Goal: Task Accomplishment & Management: Complete application form

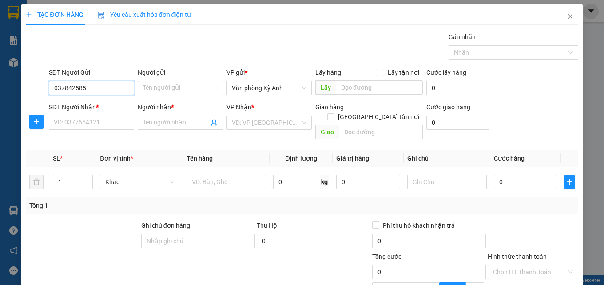
click at [73, 88] on input "037842585" at bounding box center [91, 88] width 85 height 14
type input "0378421585"
click at [95, 105] on div "0378421585 - [PERSON_NAME]" at bounding box center [98, 106] width 88 height 10
type input "[PERSON_NAME]"
type input "0378421585"
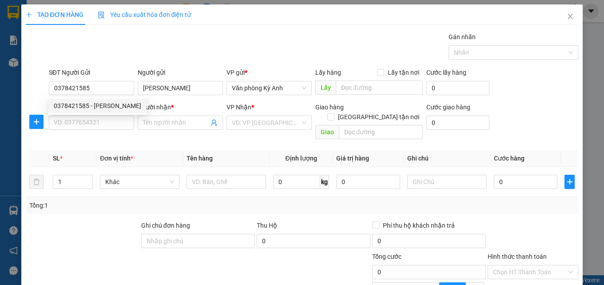
click at [97, 132] on div "SĐT Người Nhận * VD: 0377654321" at bounding box center [91, 117] width 85 height 31
click at [109, 127] on input "SĐT Người Nhận *" at bounding box center [91, 123] width 85 height 14
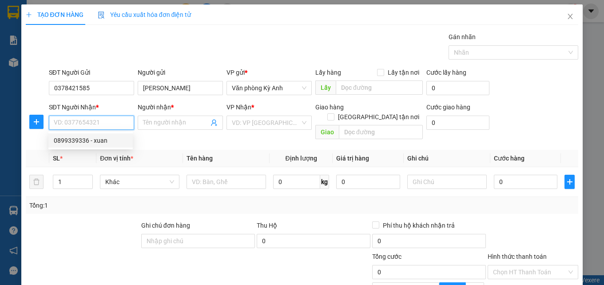
click at [105, 144] on div "0899339336 - xuan" at bounding box center [91, 141] width 74 height 10
type input "0899339336"
type input "xuan"
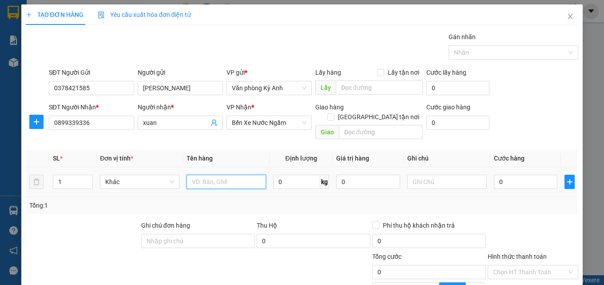
click at [209, 177] on input "text" at bounding box center [227, 182] width 80 height 14
type input "1 hs"
click at [512, 176] on input "0" at bounding box center [526, 182] width 64 height 14
type input "5"
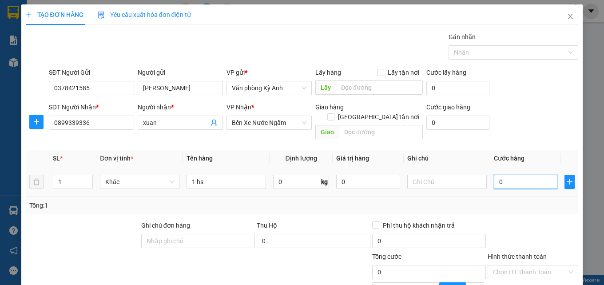
type input "5"
type input "50"
type input "500"
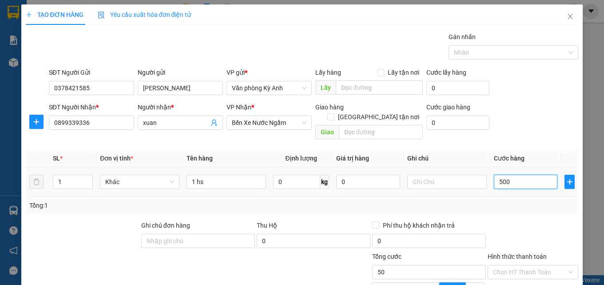
type input "500"
type input "5.000"
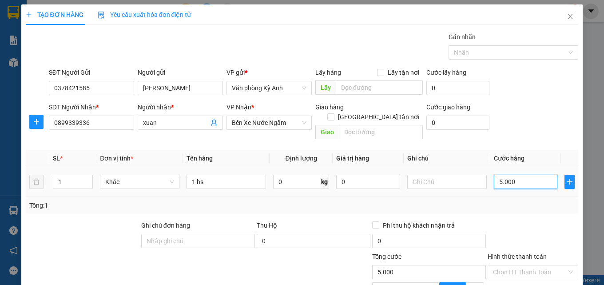
type input "50.000"
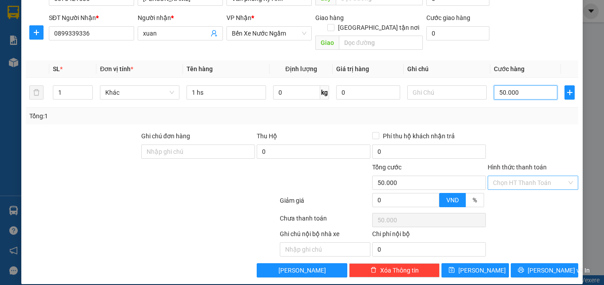
type input "50.000"
click at [515, 176] on input "Hình thức thanh toán" at bounding box center [530, 182] width 74 height 13
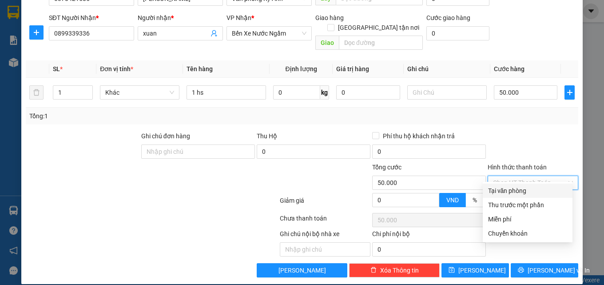
click at [509, 190] on div "Tại văn phòng" at bounding box center [527, 191] width 79 height 10
type input "0"
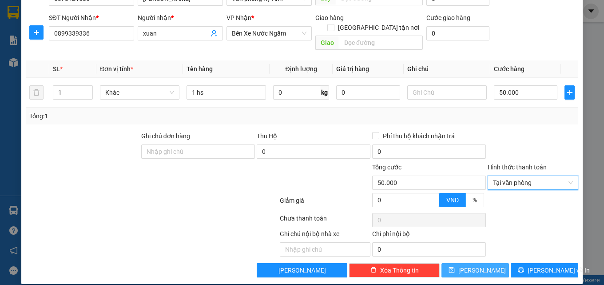
click at [481, 263] on button "[PERSON_NAME]" at bounding box center [476, 270] width 68 height 14
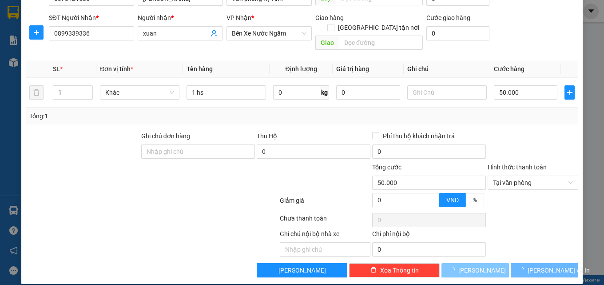
type input "0"
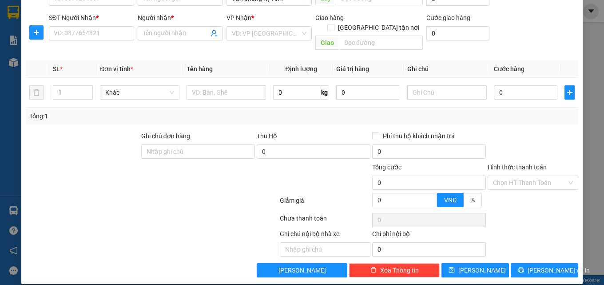
click at [583, 64] on div "TẠO ĐƠN HÀNG Yêu cầu xuất hóa đơn điện tử Transit Pickup Surcharge Ids Transit …" at bounding box center [302, 142] width 604 height 285
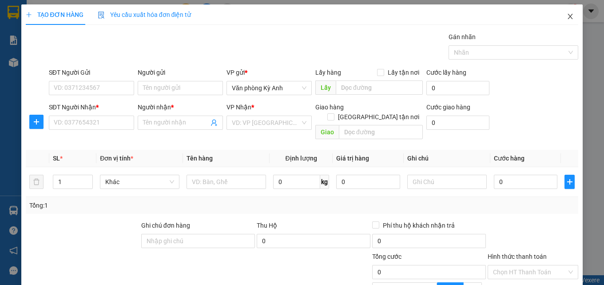
click at [564, 13] on span "Close" at bounding box center [570, 16] width 25 height 25
